Goal: Task Accomplishment & Management: Complete application form

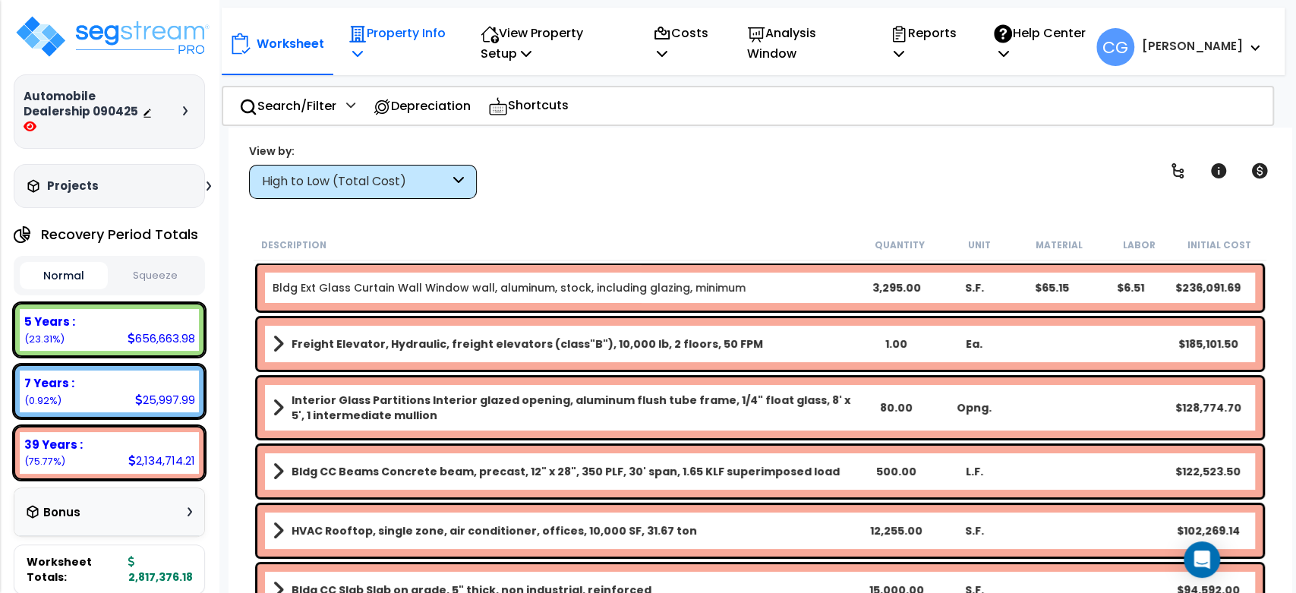
click at [446, 39] on p "Property Info" at bounding box center [398, 43] width 99 height 41
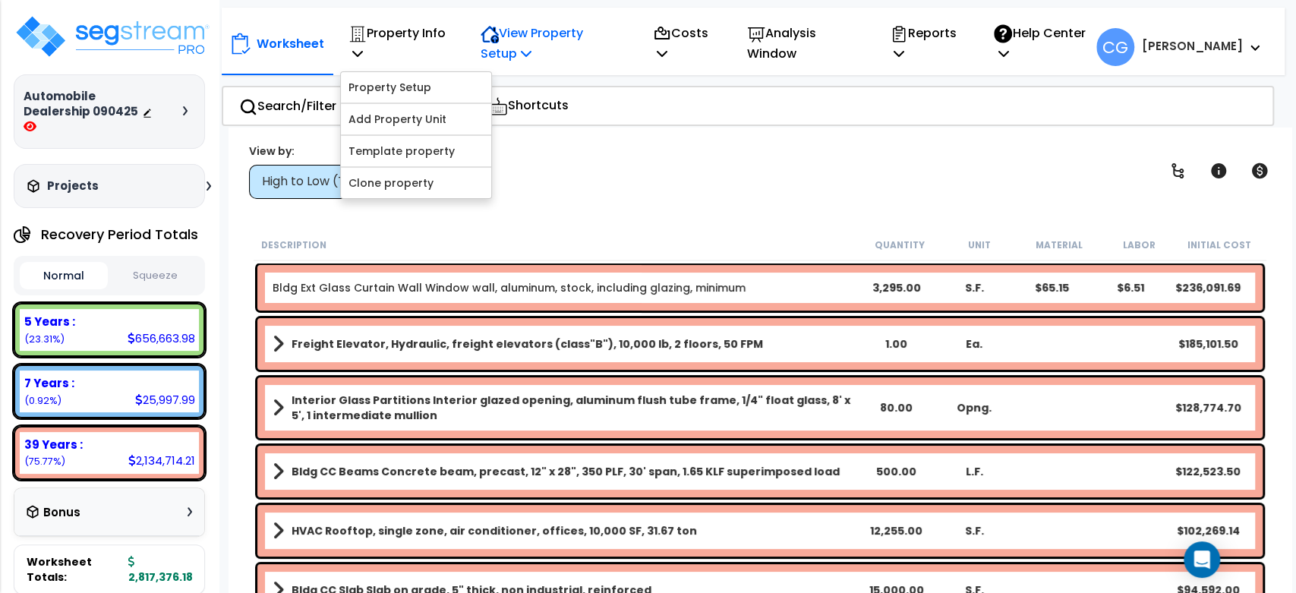
click at [521, 32] on p "View Property Setup" at bounding box center [551, 43] width 140 height 41
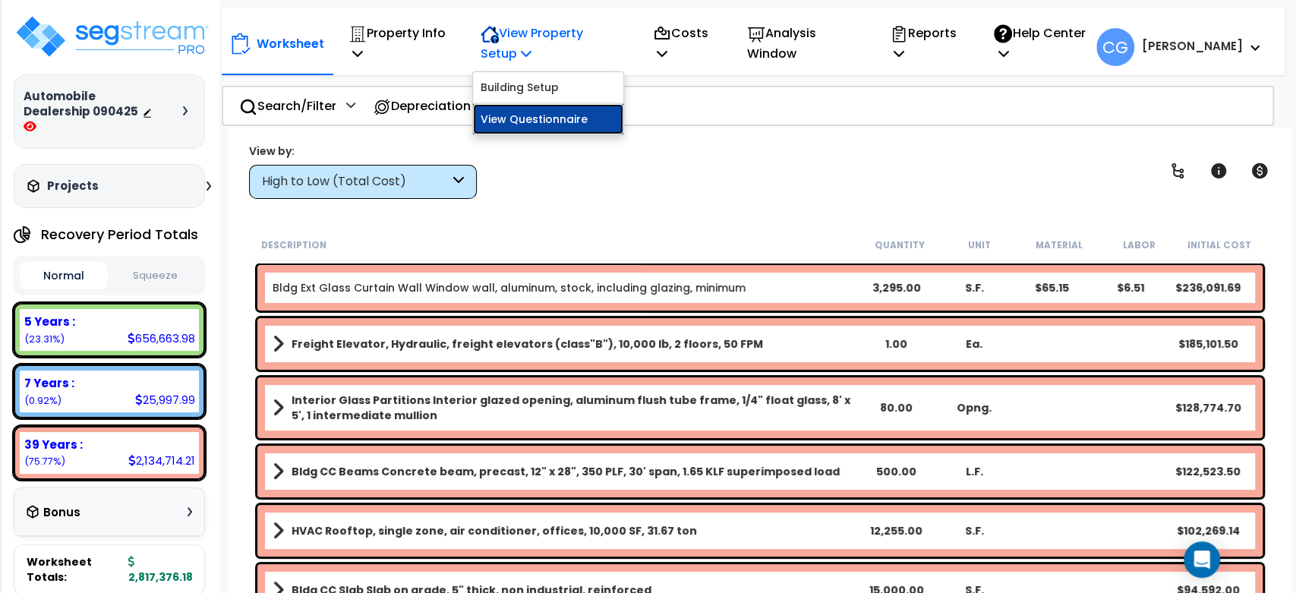
click at [509, 124] on link "View Questionnaire" at bounding box center [548, 119] width 150 height 30
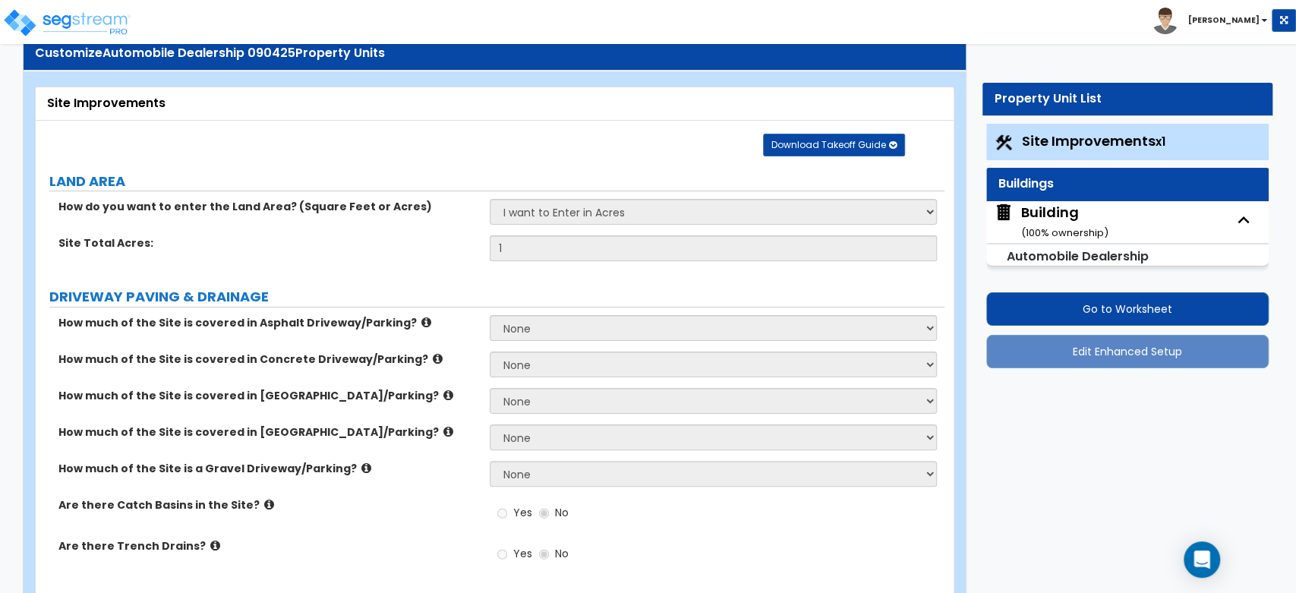
scroll to position [225, 0]
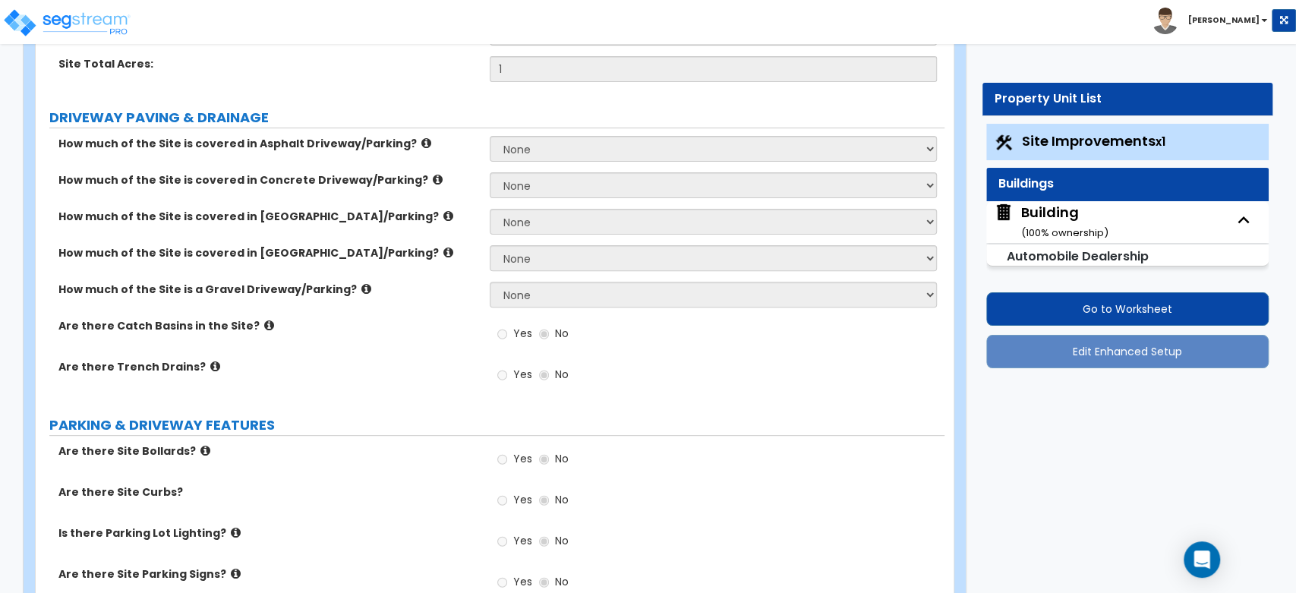
click at [1039, 209] on div "Building ( 100 % ownership)" at bounding box center [1064, 222] width 87 height 39
select select "2"
select select "5"
select select "2"
select select "5"
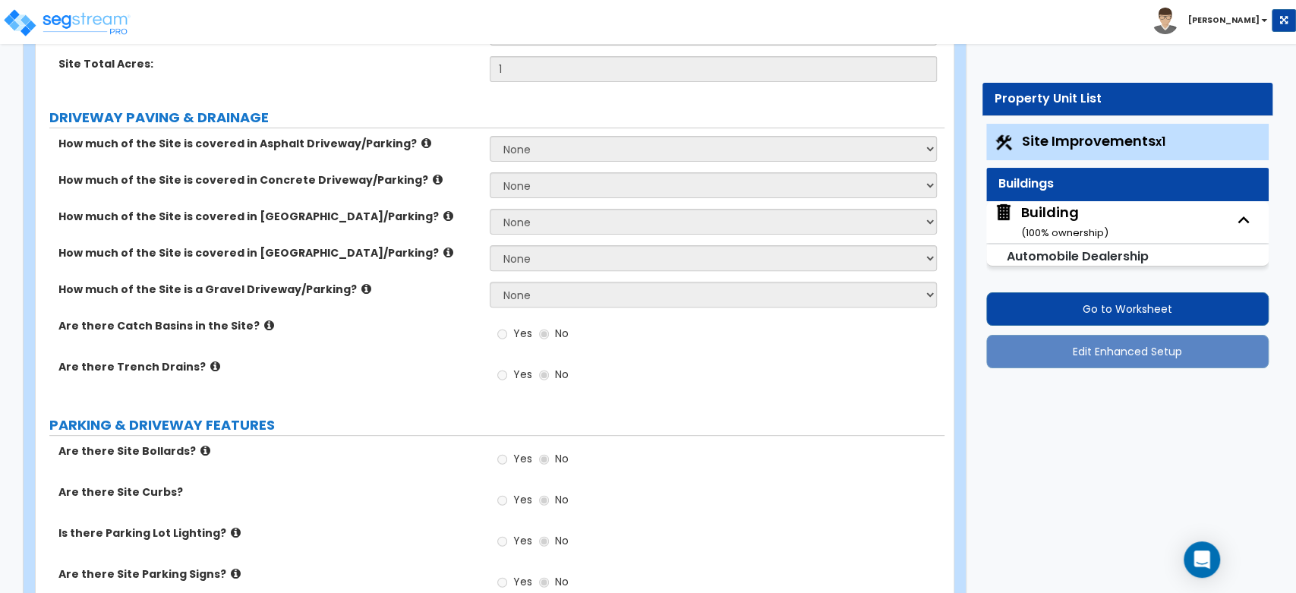
select select "1"
select select "4"
select select "2"
select select "1"
select select "2"
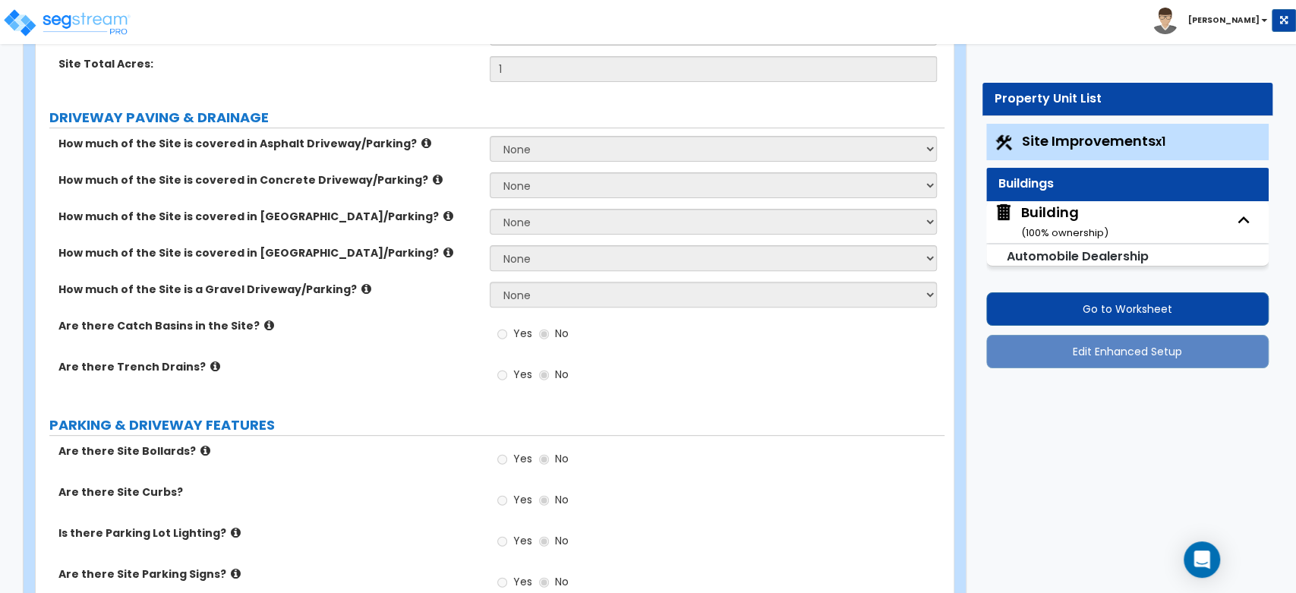
select select "3"
select select "5"
select select "13"
select select "6"
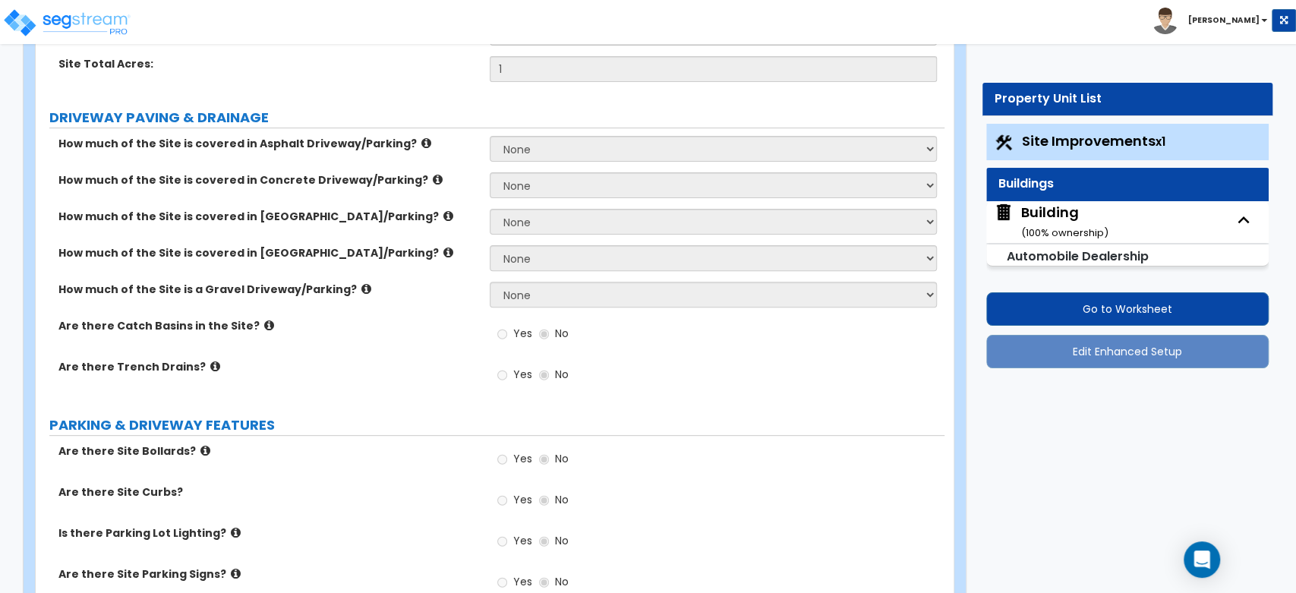
select select "10"
select select "3"
select select "1"
select select "4"
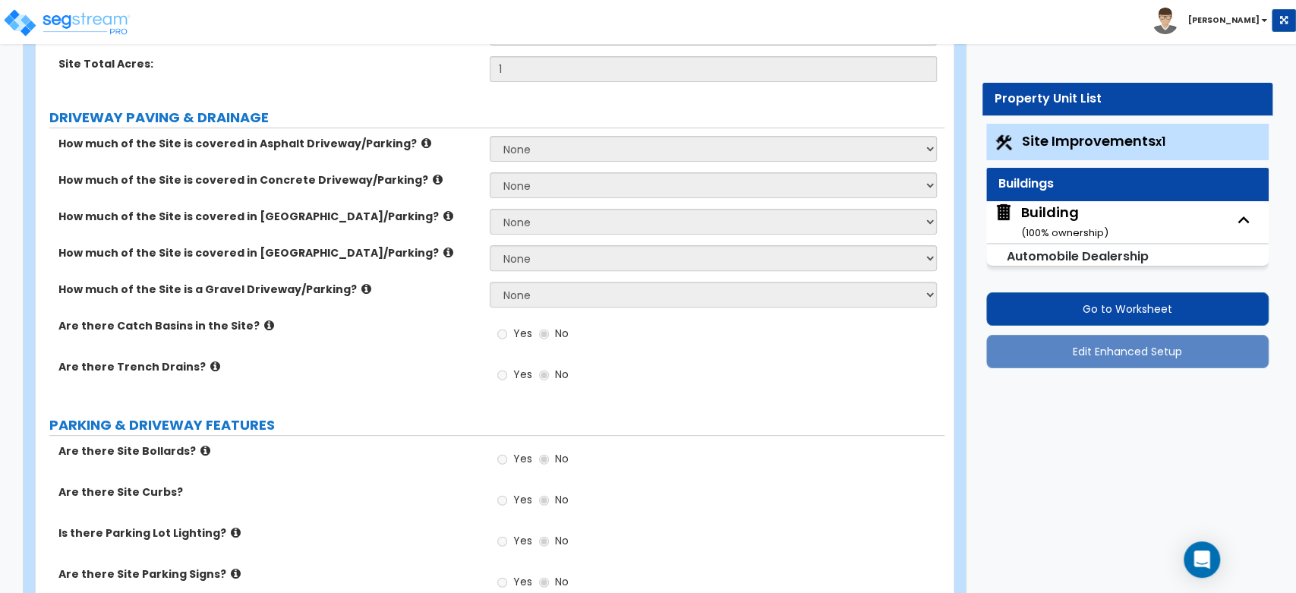
select select "3"
select select "2"
select select "3"
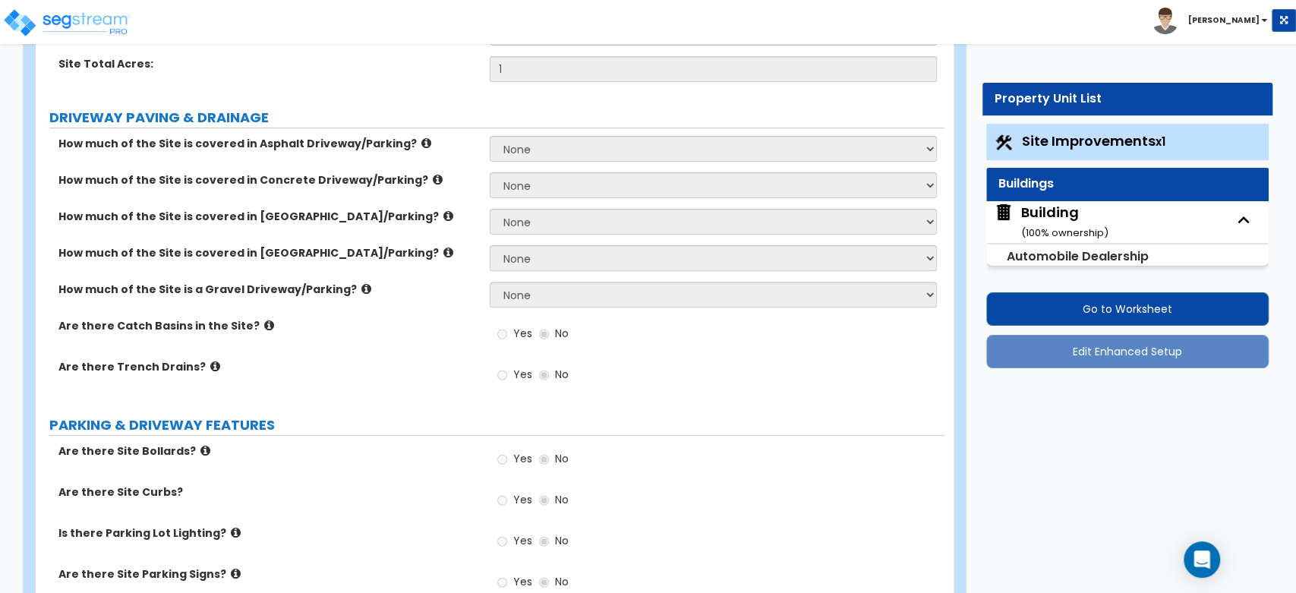
select select "4"
select select "2"
select select "1"
select select "3"
select select "2"
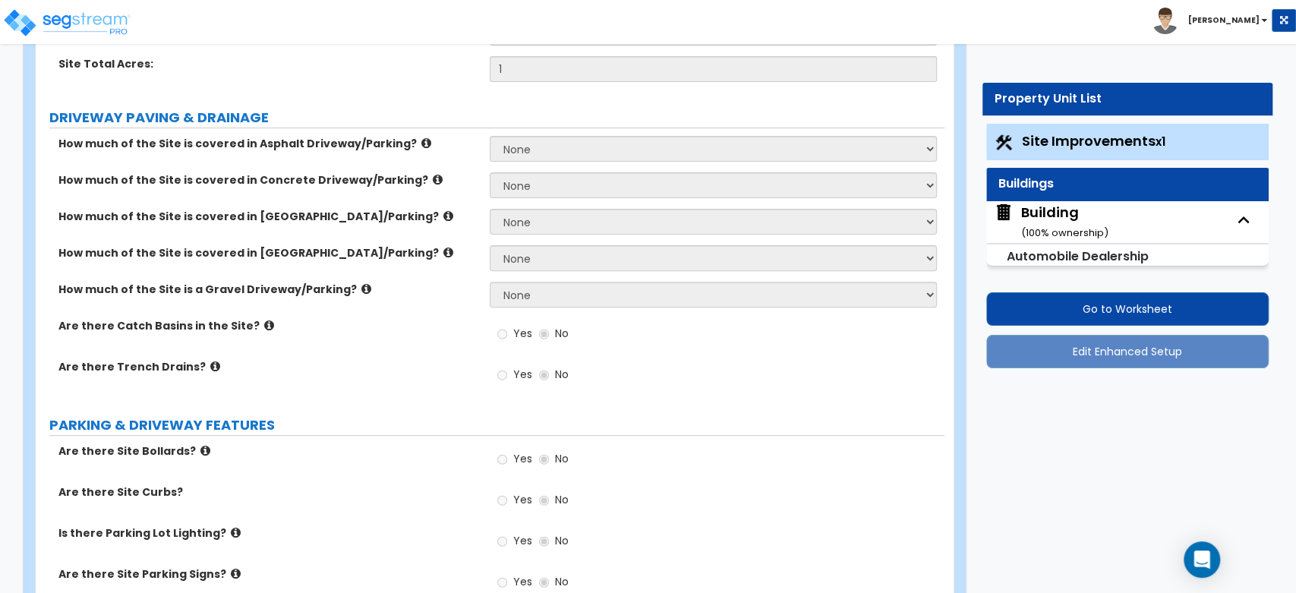
select select "2"
select select "1"
select select "3"
select select "2"
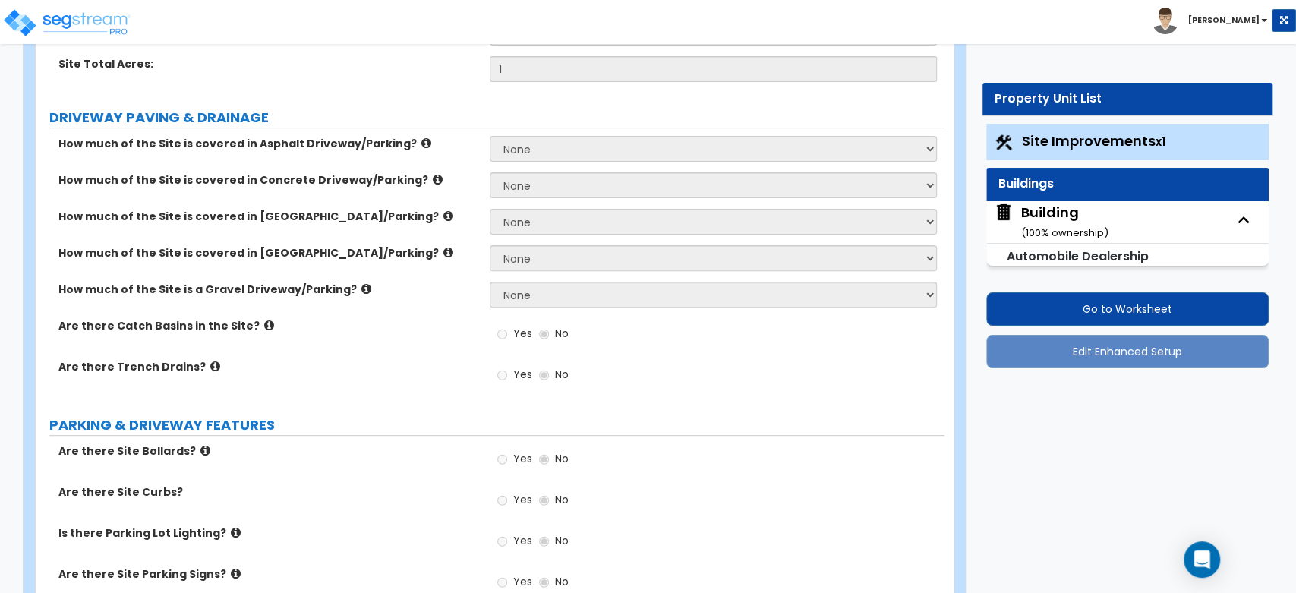
select select "2"
select select "3"
select select "7"
select select "2"
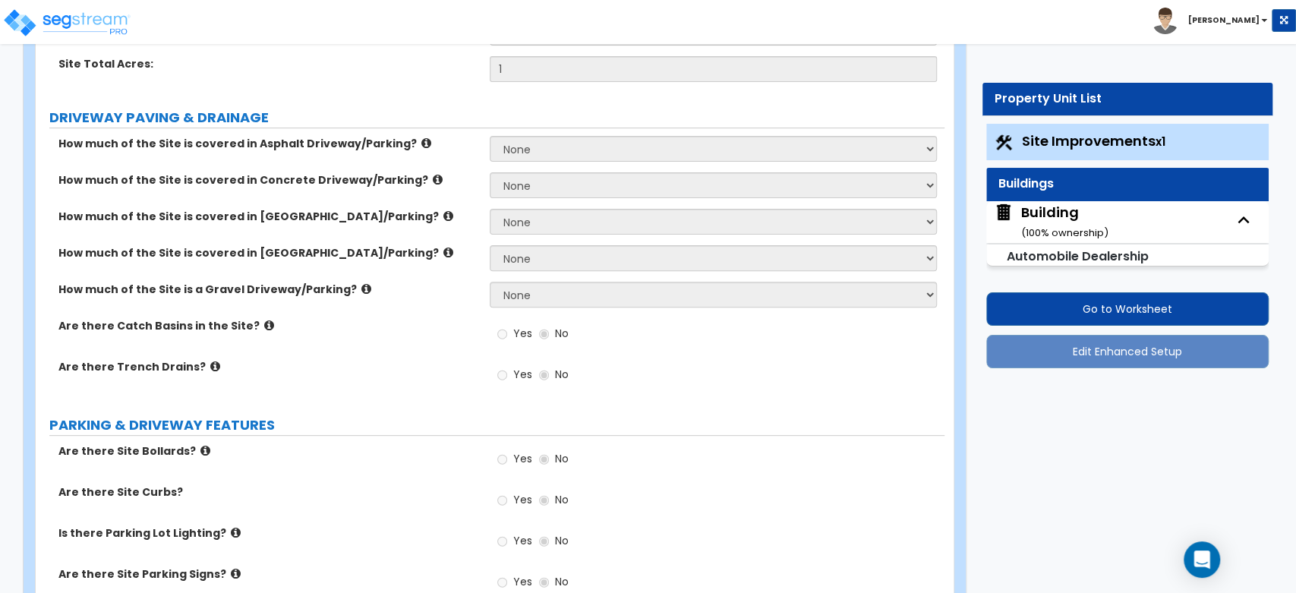
select select "5"
select select "2"
select select "4"
select select "1"
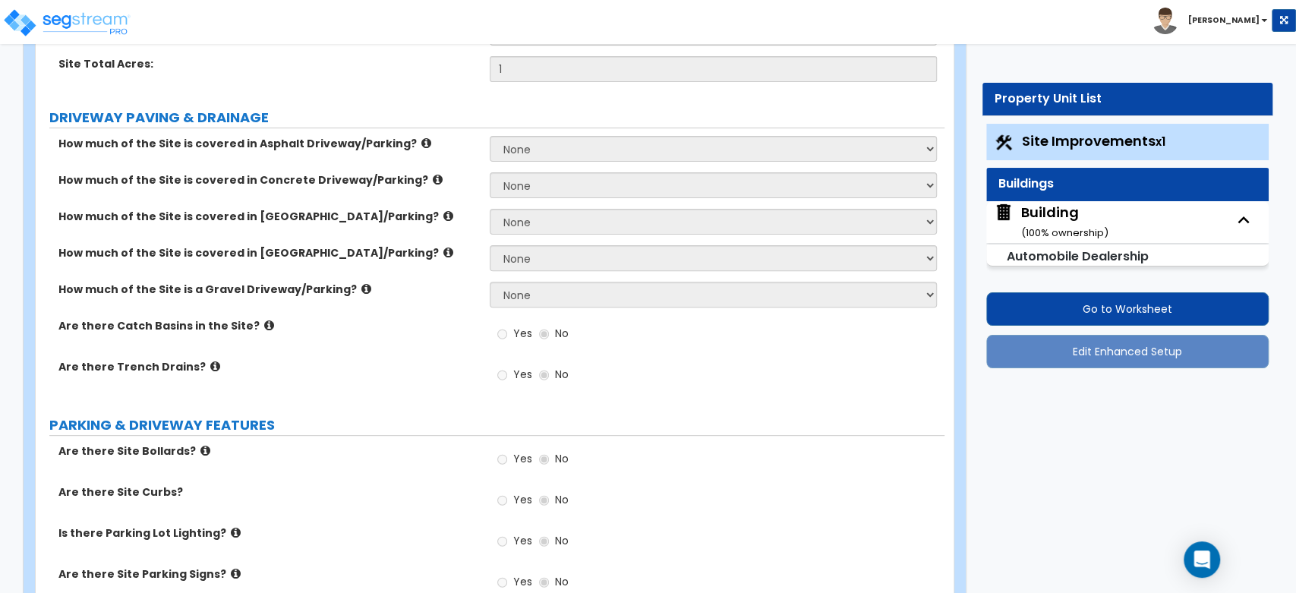
select select "7"
select select "1"
select select "4"
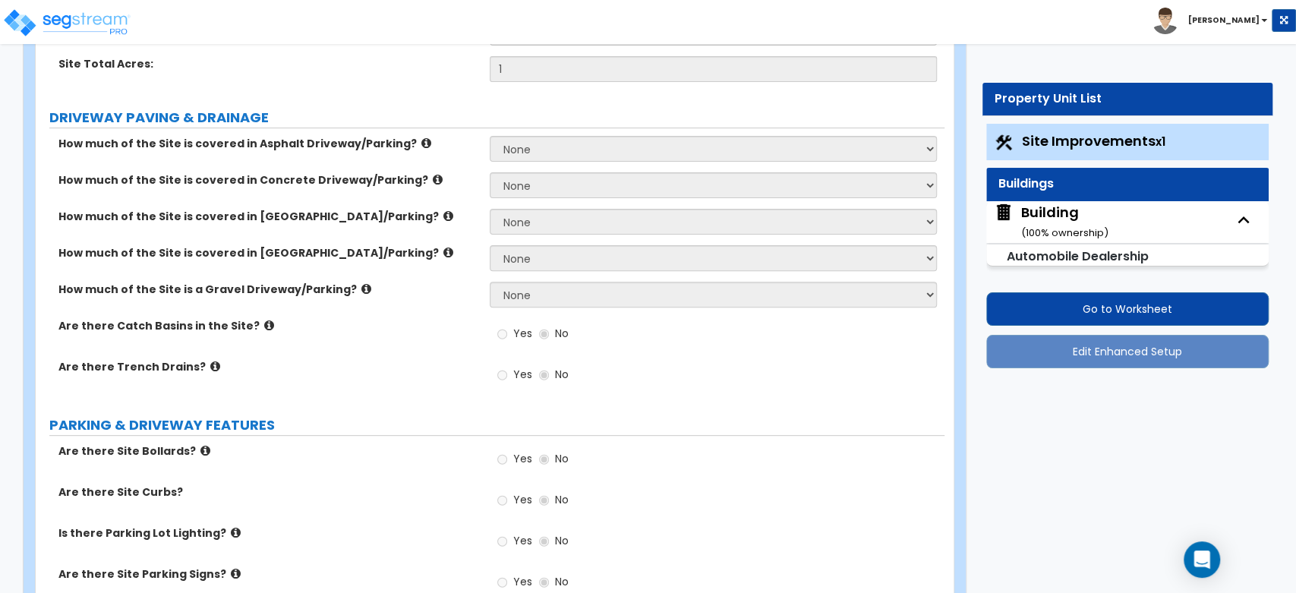
select select "2"
select select "3"
select select "4"
select select "5"
select select "8"
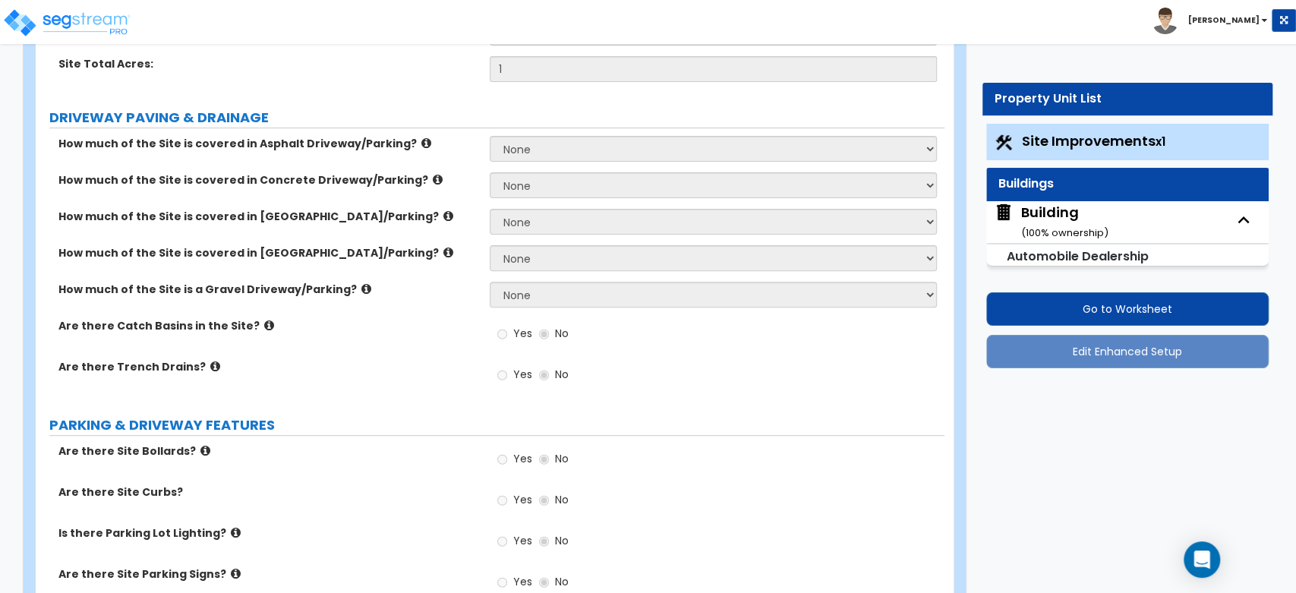
select select "2"
select select "3"
select select "2"
select select "1"
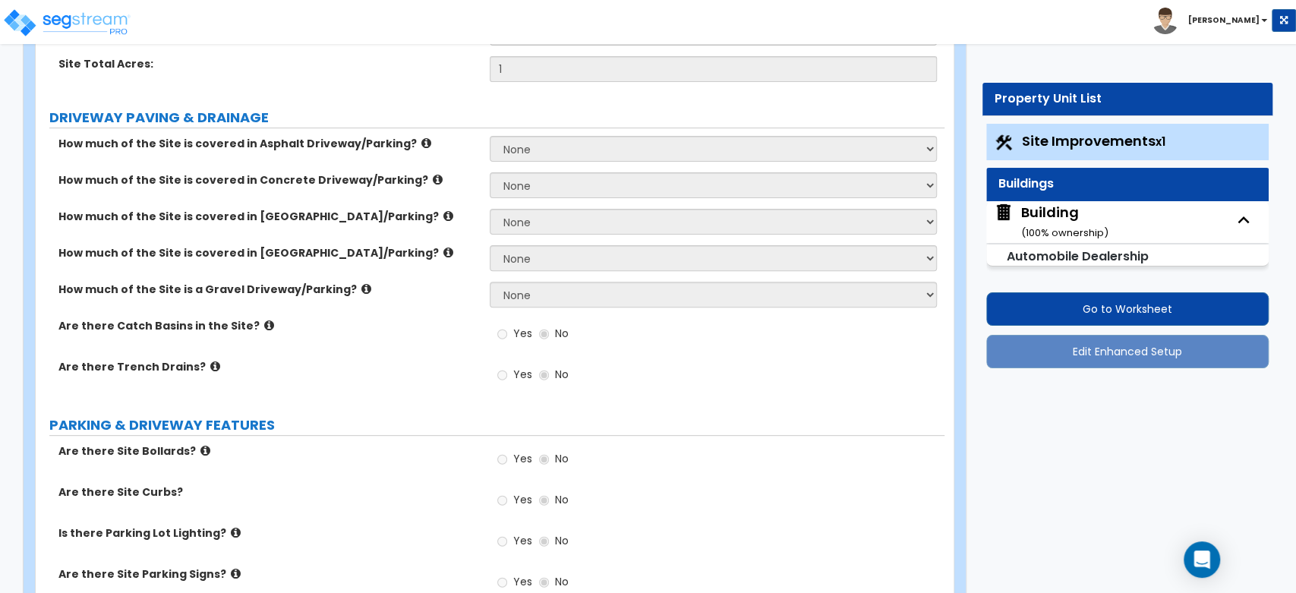
select select "2"
select select "3"
select select "2"
select select "3"
select select "1"
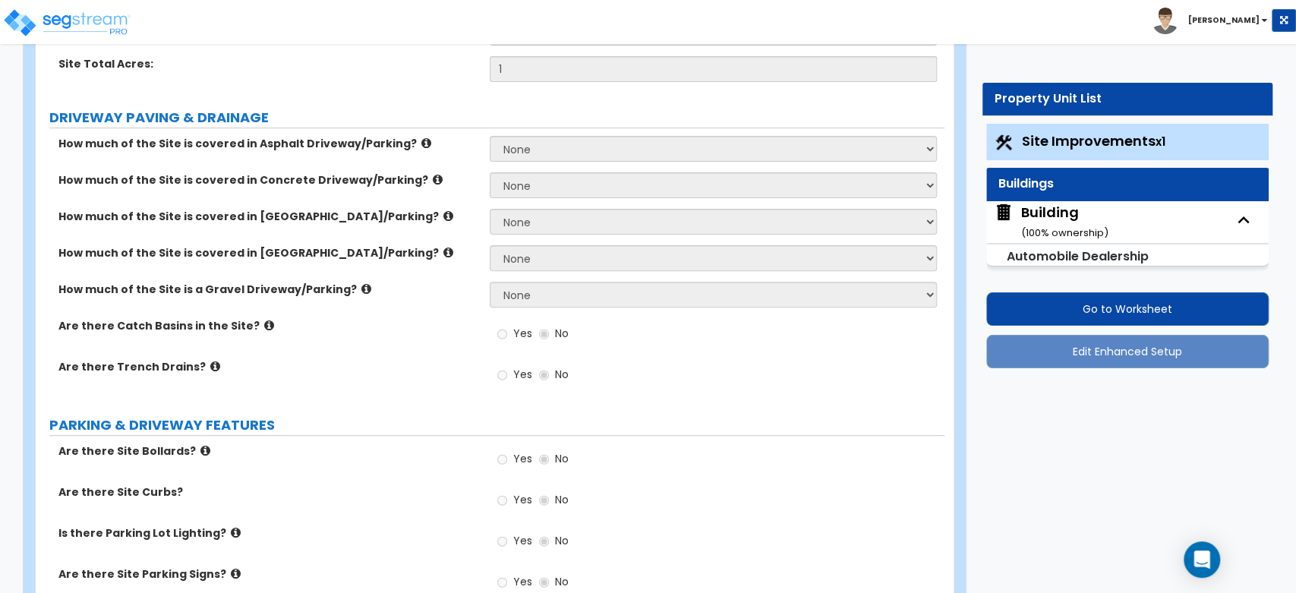
select select "1"
select select "3"
select select "2"
select select "1"
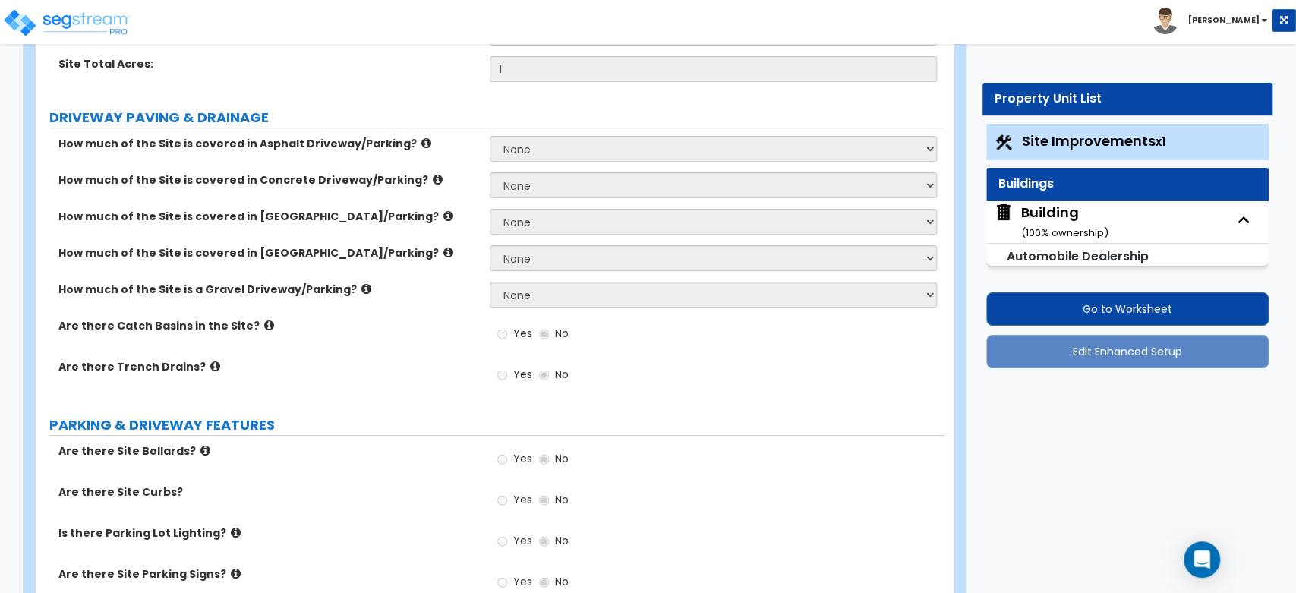
select select "2"
select select "1"
select select "8"
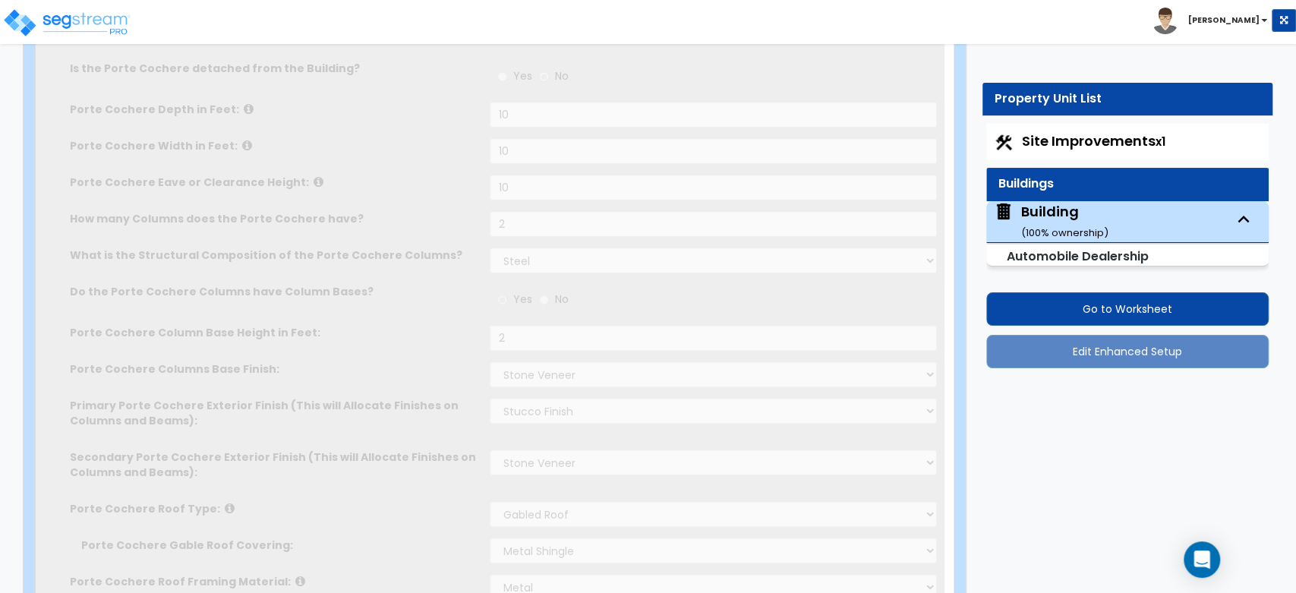
type input "1000"
radio input "true"
type input "4"
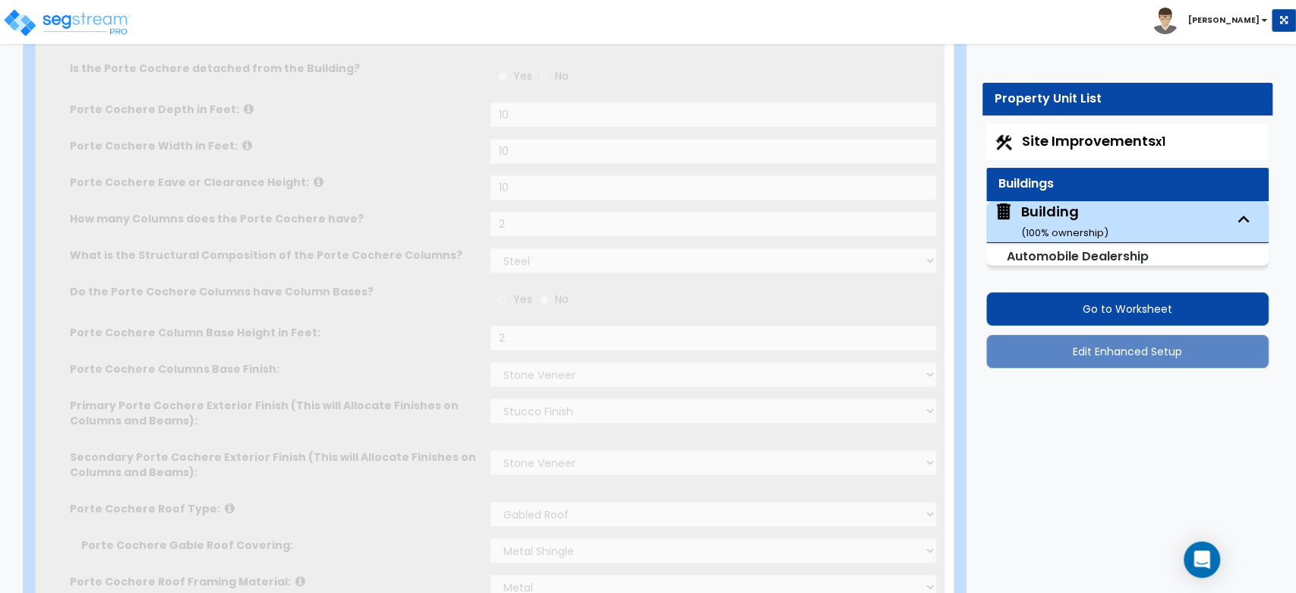
select select "1"
type input "30"
type input "20"
type input "10"
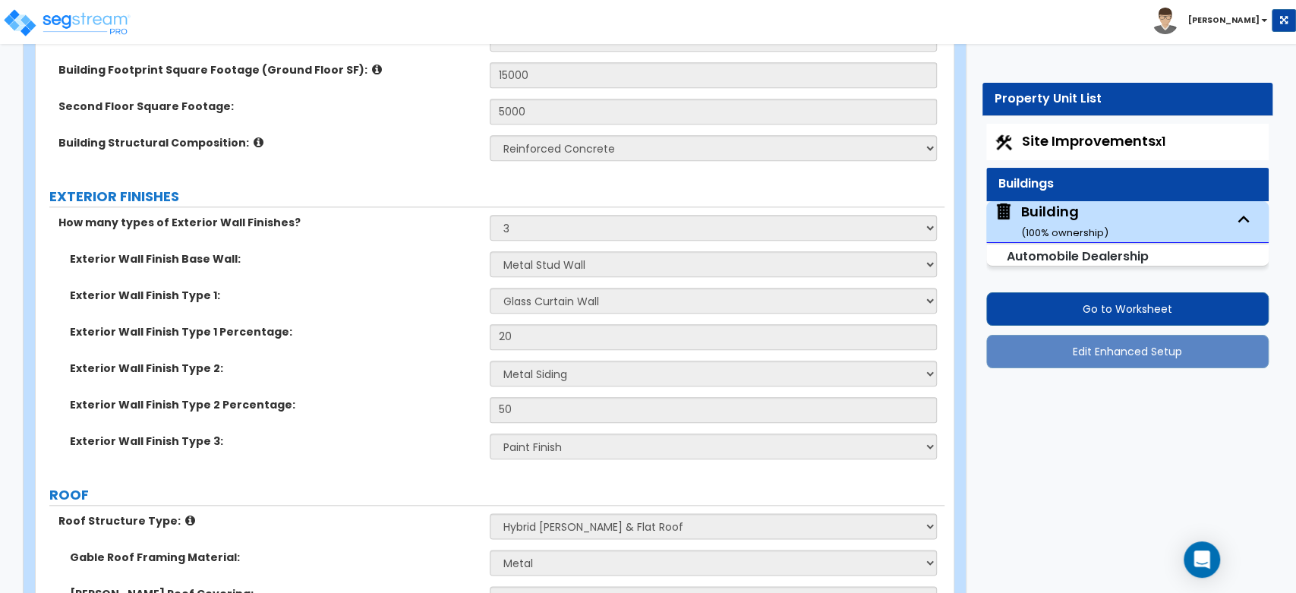
scroll to position [1012, 0]
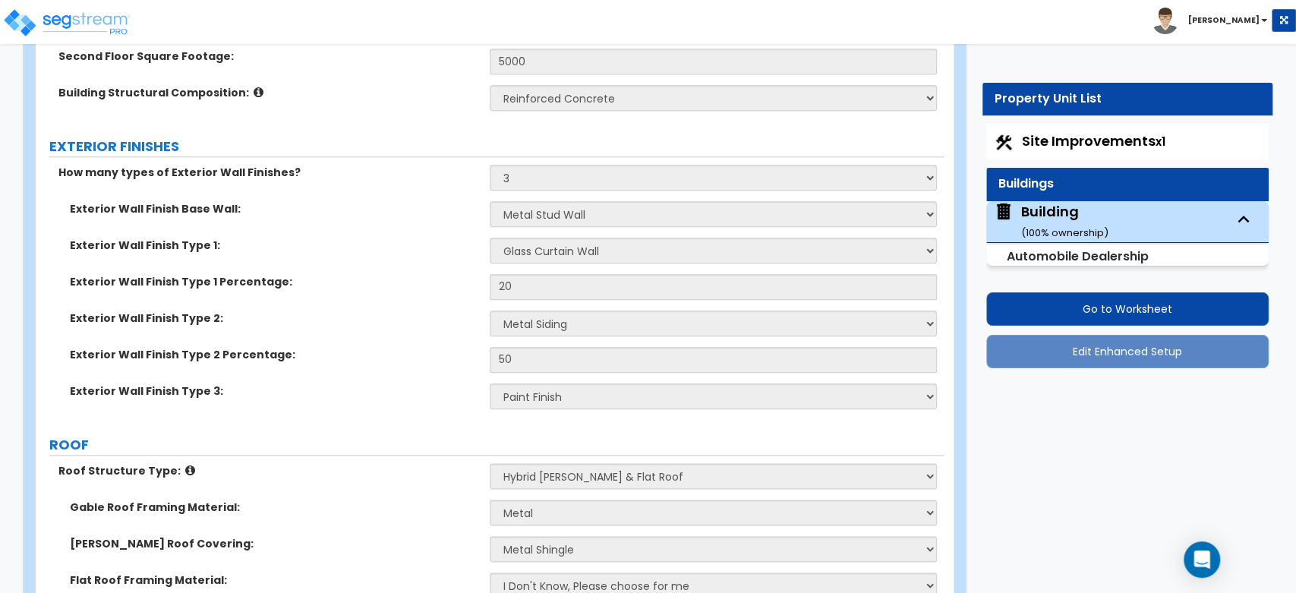
click at [559, 323] on div "Exterior Wall Finish Type 2: Please Choose One No Finish/Shared Wall No Wall Br…" at bounding box center [490, 329] width 909 height 36
